Goal: Information Seeking & Learning: Learn about a topic

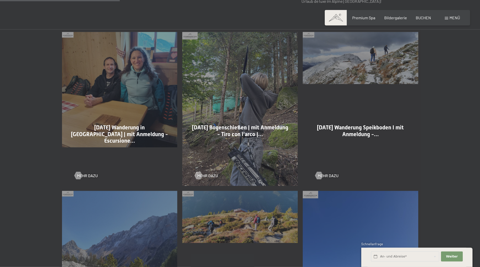
scroll to position [281, 0]
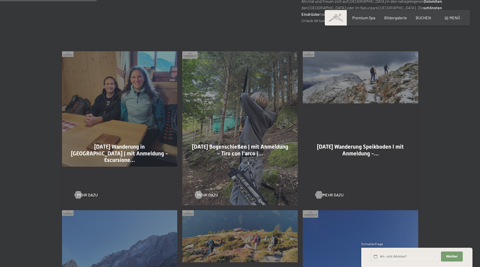
click at [329, 196] on span "Mehr dazu" at bounding box center [333, 195] width 21 height 6
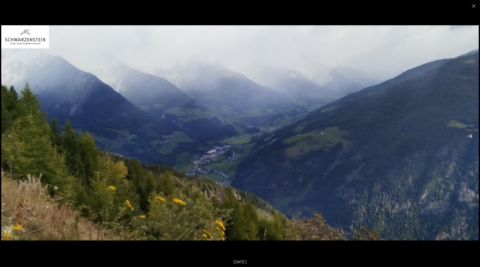
click at [471, 139] on button "Next slide" at bounding box center [470, 136] width 11 height 10
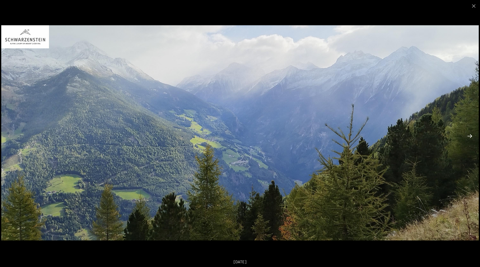
click at [468, 138] on button "Next slide" at bounding box center [470, 136] width 11 height 10
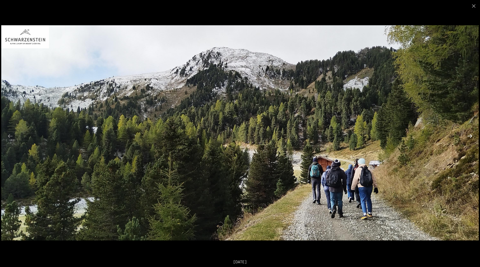
click at [467, 138] on button "Next slide" at bounding box center [470, 136] width 11 height 10
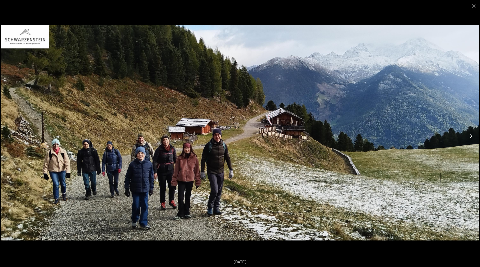
click at [466, 138] on button "Next slide" at bounding box center [470, 136] width 11 height 10
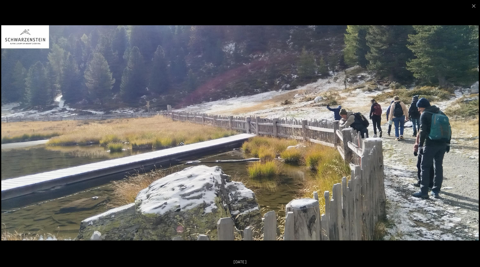
click at [469, 135] on button "Next slide" at bounding box center [470, 136] width 11 height 10
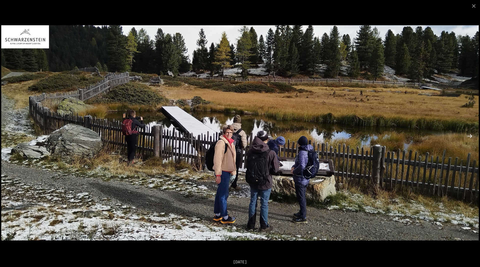
click at [469, 135] on button "Next slide" at bounding box center [470, 136] width 11 height 10
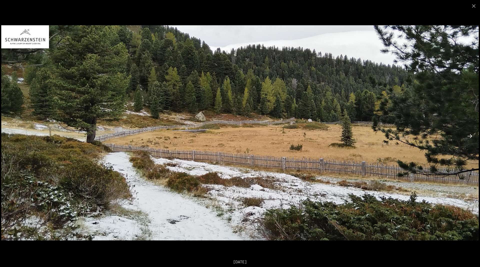
click at [470, 136] on button "Next slide" at bounding box center [470, 136] width 11 height 10
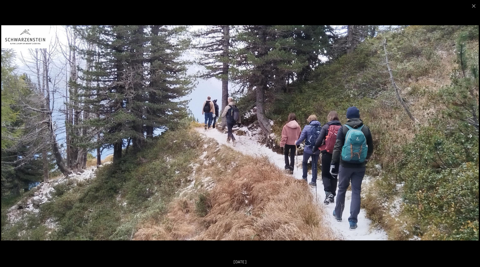
click at [470, 136] on button "Next slide" at bounding box center [470, 136] width 11 height 10
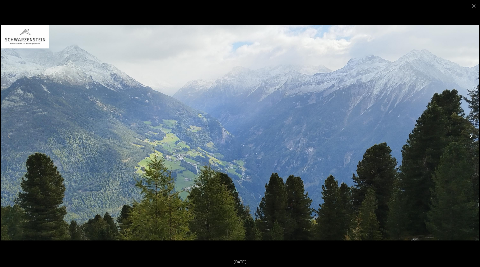
click at [470, 136] on button "Next slide" at bounding box center [470, 136] width 11 height 10
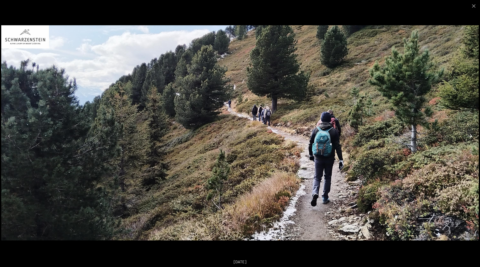
click at [470, 136] on button "Next slide" at bounding box center [470, 136] width 11 height 10
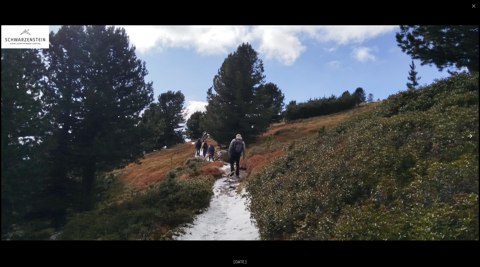
click at [470, 136] on button "Next slide" at bounding box center [470, 136] width 11 height 10
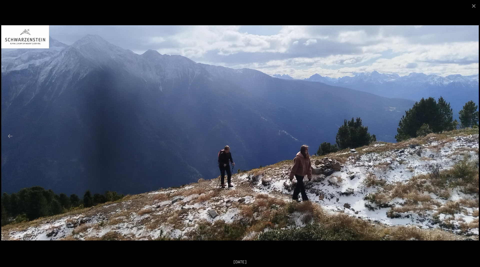
click at [470, 136] on button "Next slide" at bounding box center [470, 136] width 11 height 10
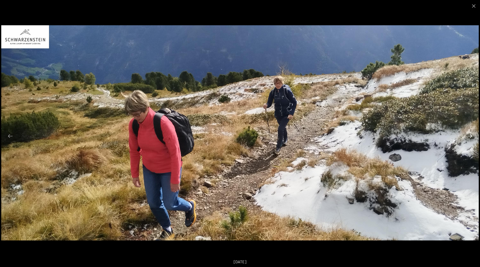
click at [470, 136] on button "Next slide" at bounding box center [470, 136] width 11 height 10
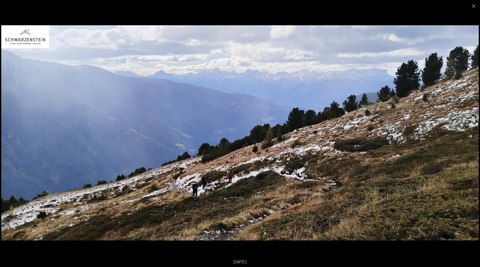
click at [470, 136] on button "Next slide" at bounding box center [470, 136] width 11 height 10
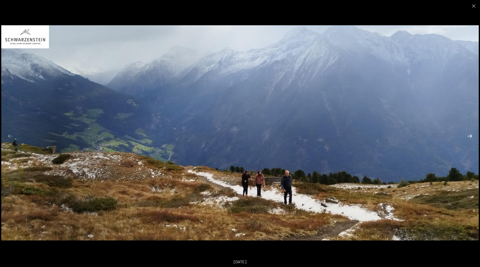
click at [470, 136] on button "Next slide" at bounding box center [470, 136] width 11 height 10
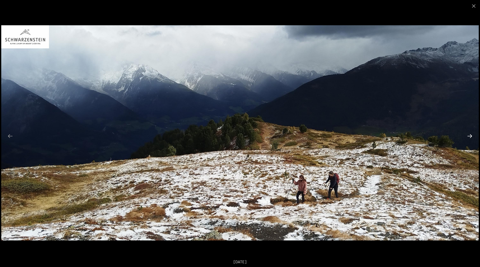
click at [470, 136] on button "Next slide" at bounding box center [470, 136] width 11 height 10
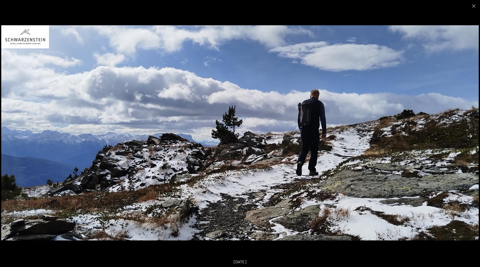
click at [470, 136] on button "Next slide" at bounding box center [470, 136] width 11 height 10
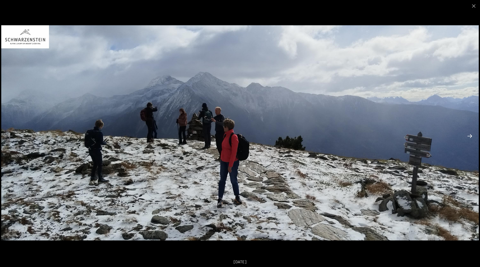
click at [470, 136] on button "Next slide" at bounding box center [470, 136] width 11 height 10
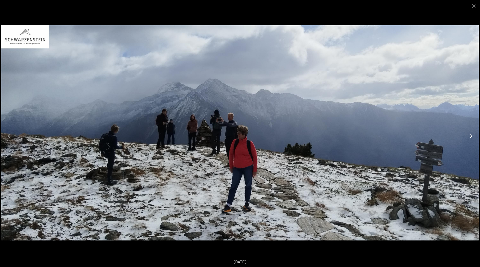
click at [470, 136] on button "Next slide" at bounding box center [470, 136] width 11 height 10
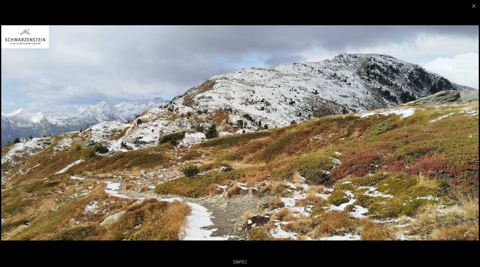
click at [470, 136] on button "Next slide" at bounding box center [470, 136] width 11 height 10
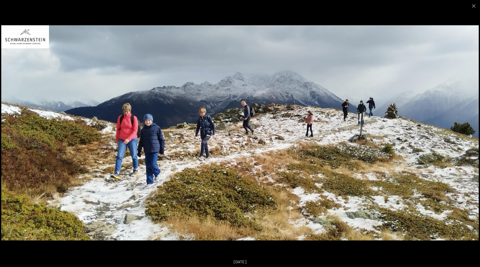
click at [470, 136] on button "Next slide" at bounding box center [470, 136] width 11 height 10
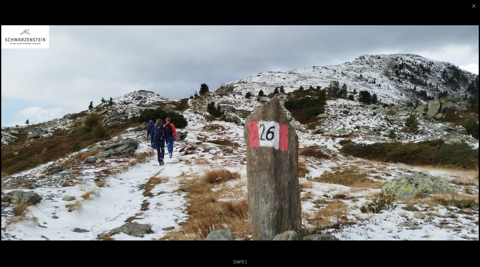
click at [470, 136] on button "Next slide" at bounding box center [470, 136] width 11 height 10
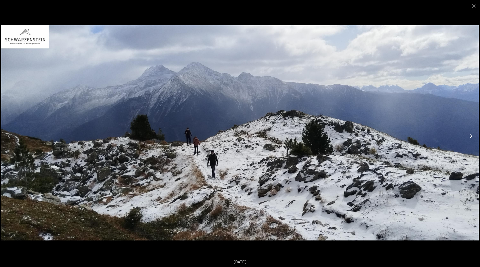
click at [470, 136] on button "Next slide" at bounding box center [470, 136] width 11 height 10
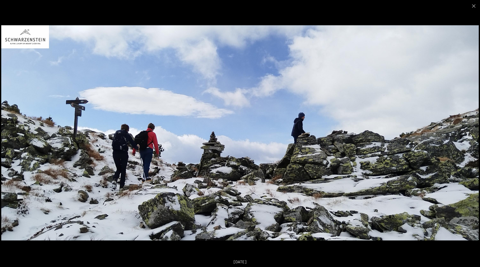
click at [470, 136] on button "Next slide" at bounding box center [470, 136] width 11 height 10
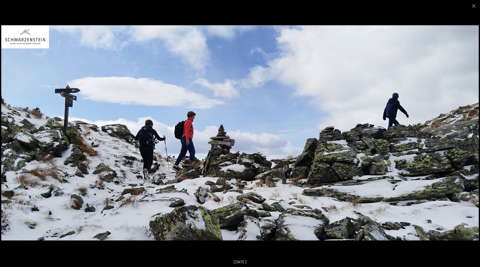
click at [470, 136] on button "Next slide" at bounding box center [470, 136] width 11 height 10
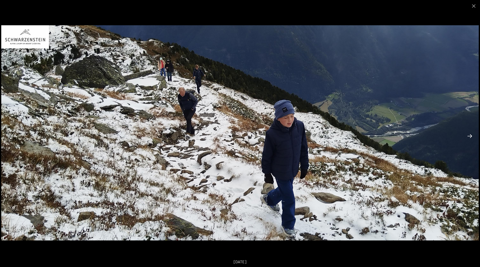
click at [470, 136] on button "Next slide" at bounding box center [470, 136] width 11 height 10
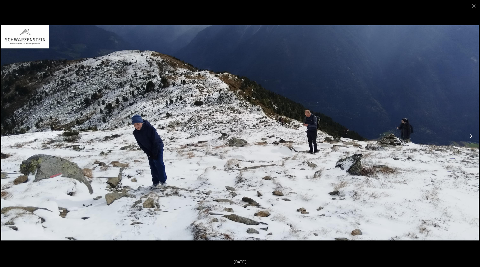
click at [471, 132] on button "Next slide" at bounding box center [470, 136] width 11 height 10
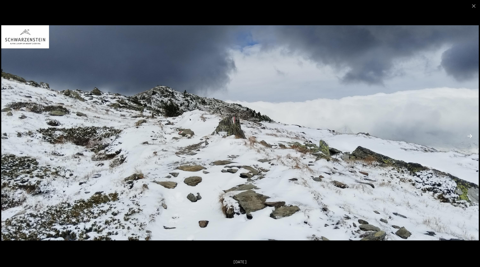
click at [471, 136] on button "Next slide" at bounding box center [470, 136] width 11 height 10
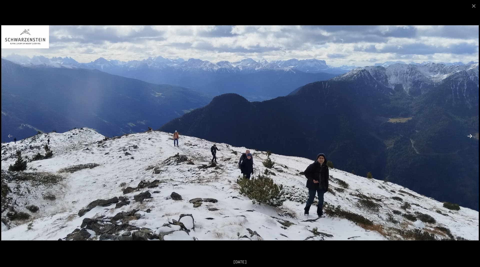
click at [471, 136] on button "Next slide" at bounding box center [470, 136] width 11 height 10
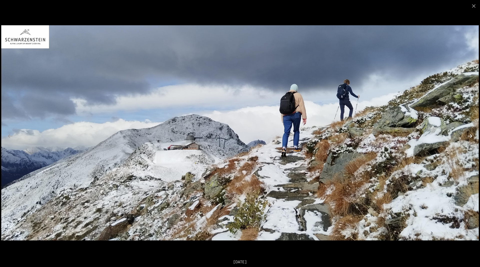
click at [471, 137] on button "Next slide" at bounding box center [470, 136] width 11 height 10
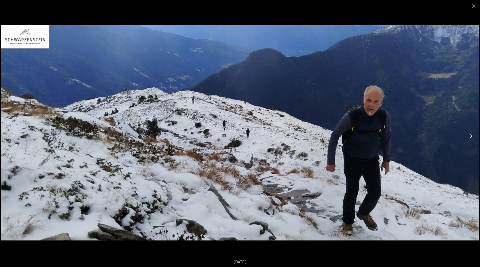
click at [471, 137] on button "Next slide" at bounding box center [470, 136] width 11 height 10
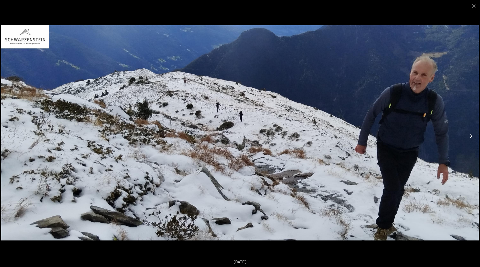
click at [471, 137] on button "Next slide" at bounding box center [470, 136] width 11 height 10
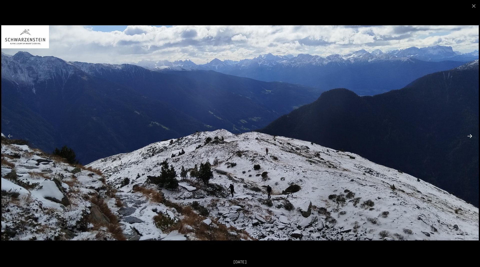
click at [471, 137] on button "Next slide" at bounding box center [470, 136] width 11 height 10
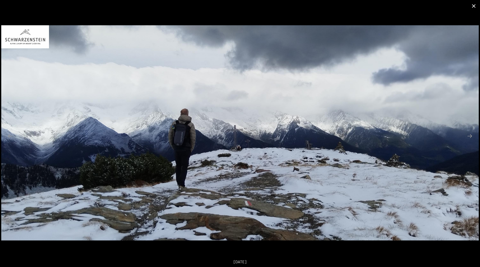
click at [473, 8] on button "Close gallery" at bounding box center [474, 6] width 13 height 12
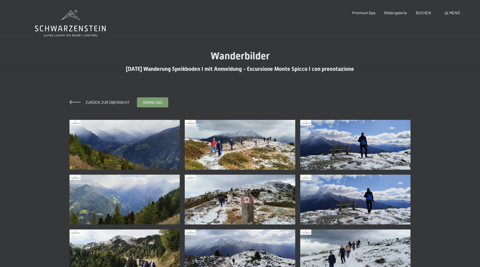
click at [98, 100] on div "Zurück zur Übersicht" at bounding box center [100, 103] width 60 height 6
click at [98, 103] on span "Zurück zur Übersicht" at bounding box center [106, 102] width 48 height 5
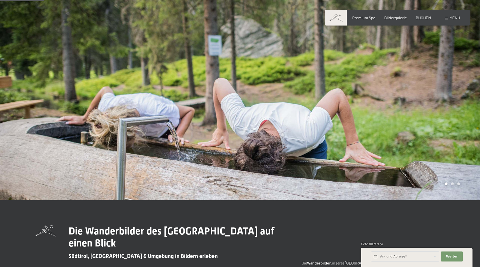
scroll to position [255, 0]
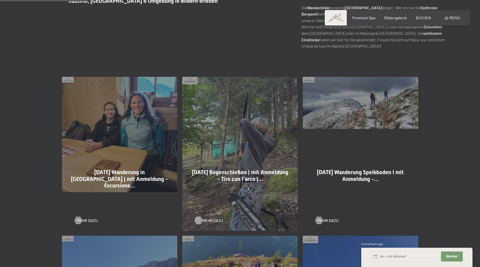
click at [212, 220] on span "Mehr dazu" at bounding box center [212, 221] width 21 height 6
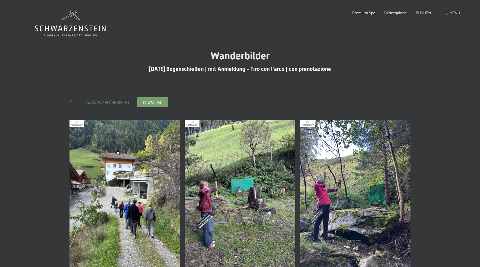
click at [100, 104] on span "Zurück zur Übersicht" at bounding box center [106, 102] width 48 height 5
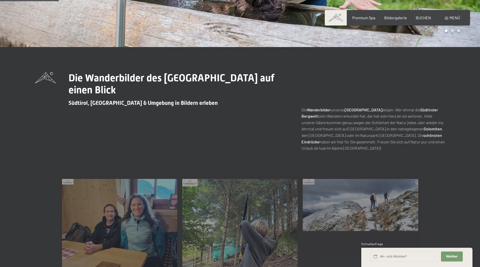
scroll to position [255, 0]
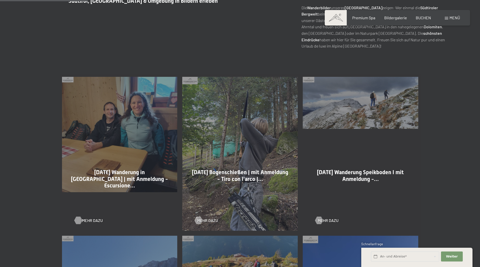
click at [83, 221] on span "Mehr dazu" at bounding box center [92, 221] width 21 height 6
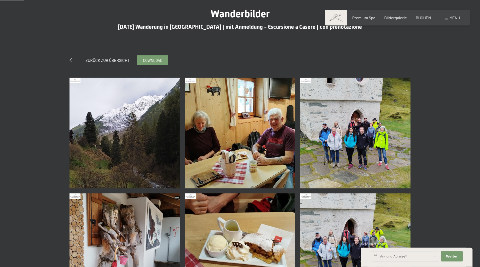
scroll to position [51, 0]
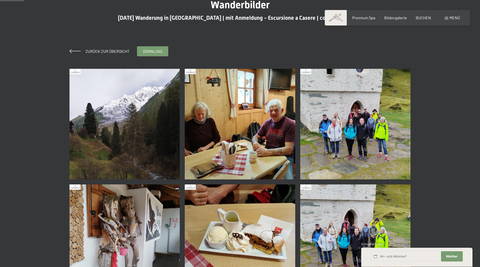
click at [110, 139] on img at bounding box center [125, 124] width 111 height 111
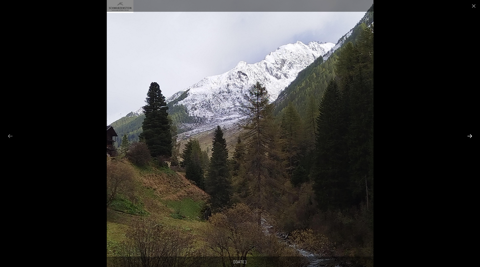
click at [471, 138] on button "Next slide" at bounding box center [470, 136] width 11 height 10
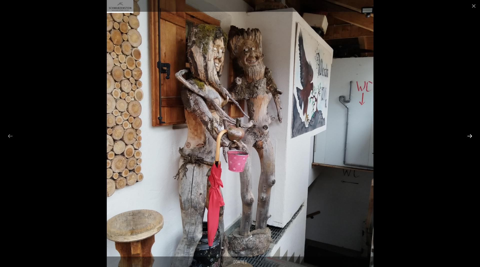
click at [469, 136] on button "Next slide" at bounding box center [470, 136] width 11 height 10
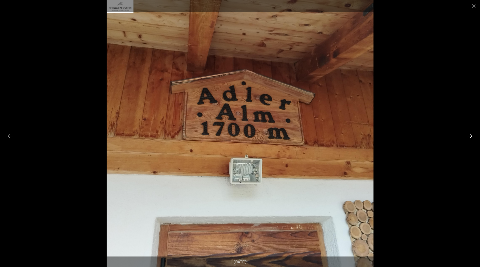
click at [469, 136] on button "Next slide" at bounding box center [470, 136] width 11 height 10
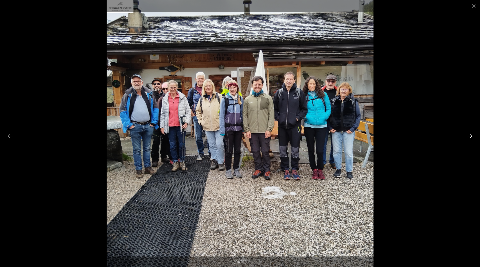
click at [469, 137] on button "Next slide" at bounding box center [470, 136] width 11 height 10
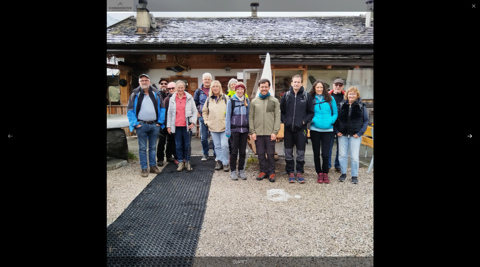
click at [469, 137] on button "Next slide" at bounding box center [470, 136] width 11 height 10
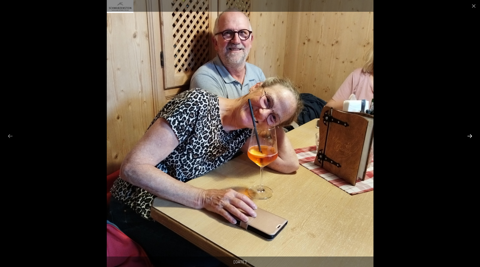
click at [469, 137] on button "Next slide" at bounding box center [470, 136] width 11 height 10
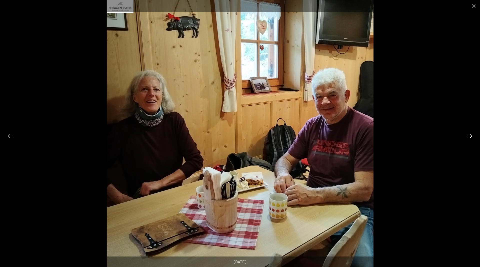
click at [469, 137] on button "Next slide" at bounding box center [470, 136] width 11 height 10
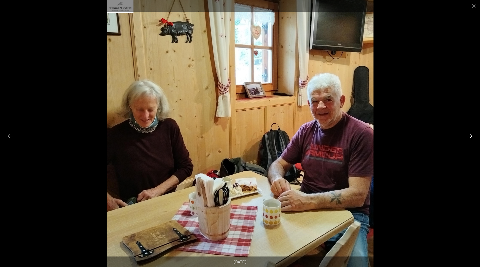
click at [469, 137] on button "Next slide" at bounding box center [470, 136] width 11 height 10
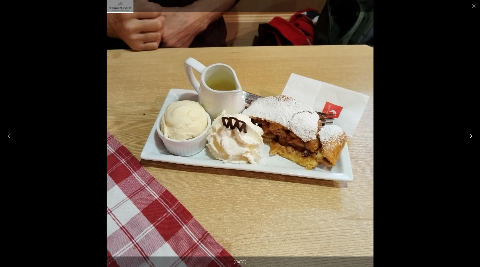
click at [469, 137] on button "Next slide" at bounding box center [470, 136] width 11 height 10
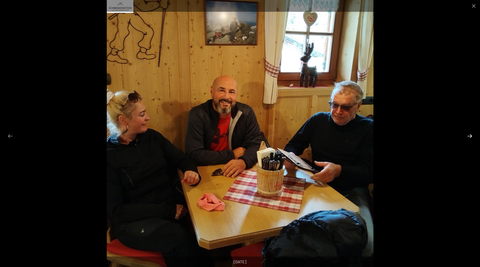
click at [469, 137] on button "Next slide" at bounding box center [470, 136] width 11 height 10
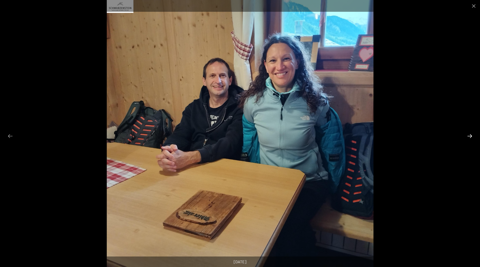
click at [469, 137] on button "Next slide" at bounding box center [470, 136] width 11 height 10
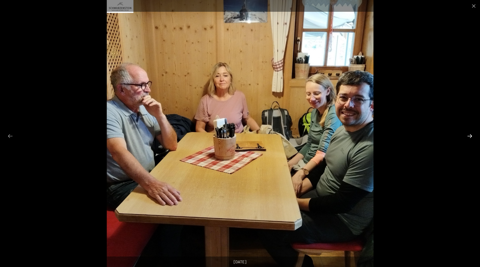
click at [469, 137] on button "Next slide" at bounding box center [470, 136] width 11 height 10
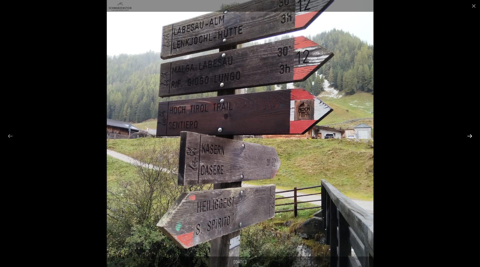
click at [469, 137] on button "Next slide" at bounding box center [470, 136] width 11 height 10
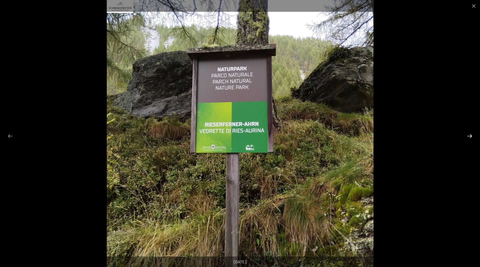
click at [469, 137] on button "Next slide" at bounding box center [470, 136] width 11 height 10
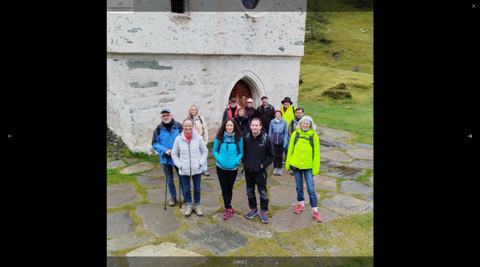
click at [468, 137] on button "Next slide" at bounding box center [470, 136] width 11 height 10
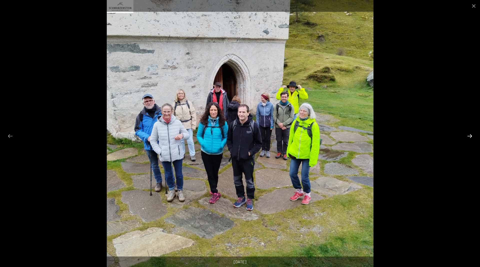
click at [468, 138] on button "Next slide" at bounding box center [470, 136] width 11 height 10
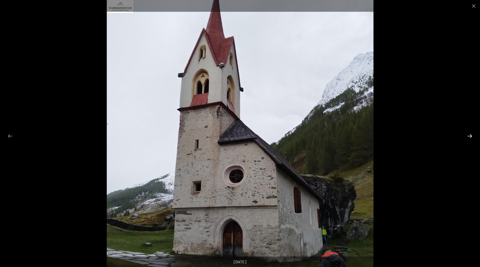
click at [468, 138] on button "Next slide" at bounding box center [470, 136] width 11 height 10
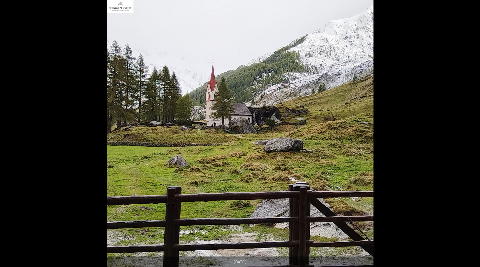
click at [468, 138] on button "Next slide" at bounding box center [472, 136] width 11 height 10
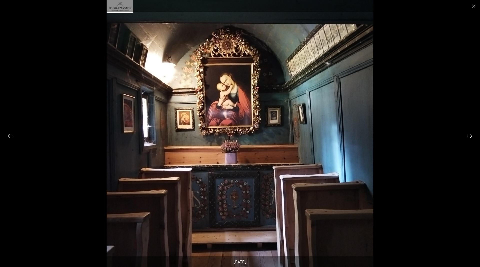
click at [468, 138] on button "Next slide" at bounding box center [470, 136] width 11 height 10
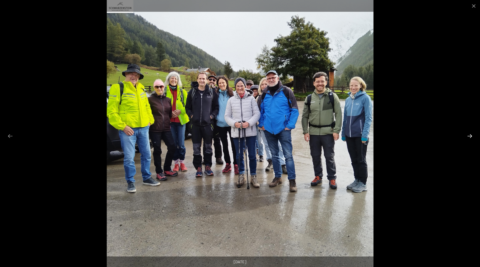
click at [468, 138] on button "Next slide" at bounding box center [470, 136] width 11 height 10
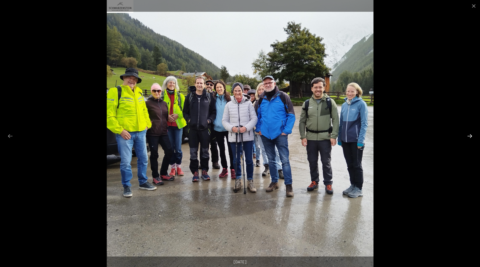
click at [467, 138] on button "Next slide" at bounding box center [470, 136] width 11 height 10
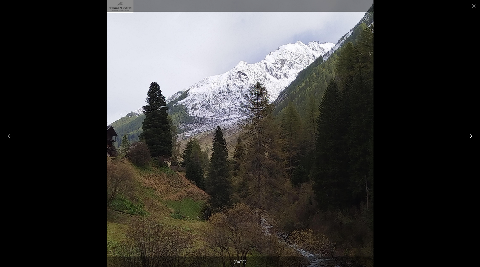
click at [468, 136] on button "Next slide" at bounding box center [470, 136] width 11 height 10
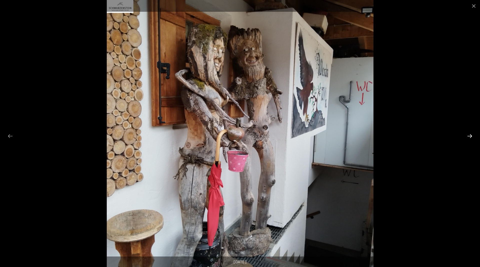
click at [468, 136] on button "Next slide" at bounding box center [470, 136] width 11 height 10
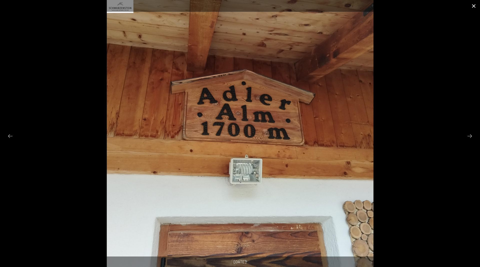
click at [476, 7] on button "Close gallery" at bounding box center [474, 6] width 13 height 12
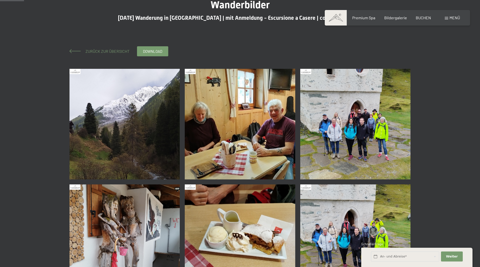
click at [99, 51] on span "Zurück zur Übersicht" at bounding box center [106, 51] width 48 height 5
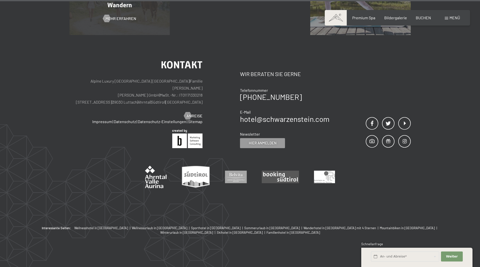
scroll to position [1266, 0]
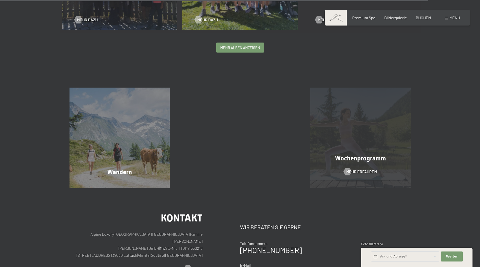
click at [365, 162] on span "Wochenprogramm" at bounding box center [360, 158] width 51 height 7
